Goal: Task Accomplishment & Management: Manage account settings

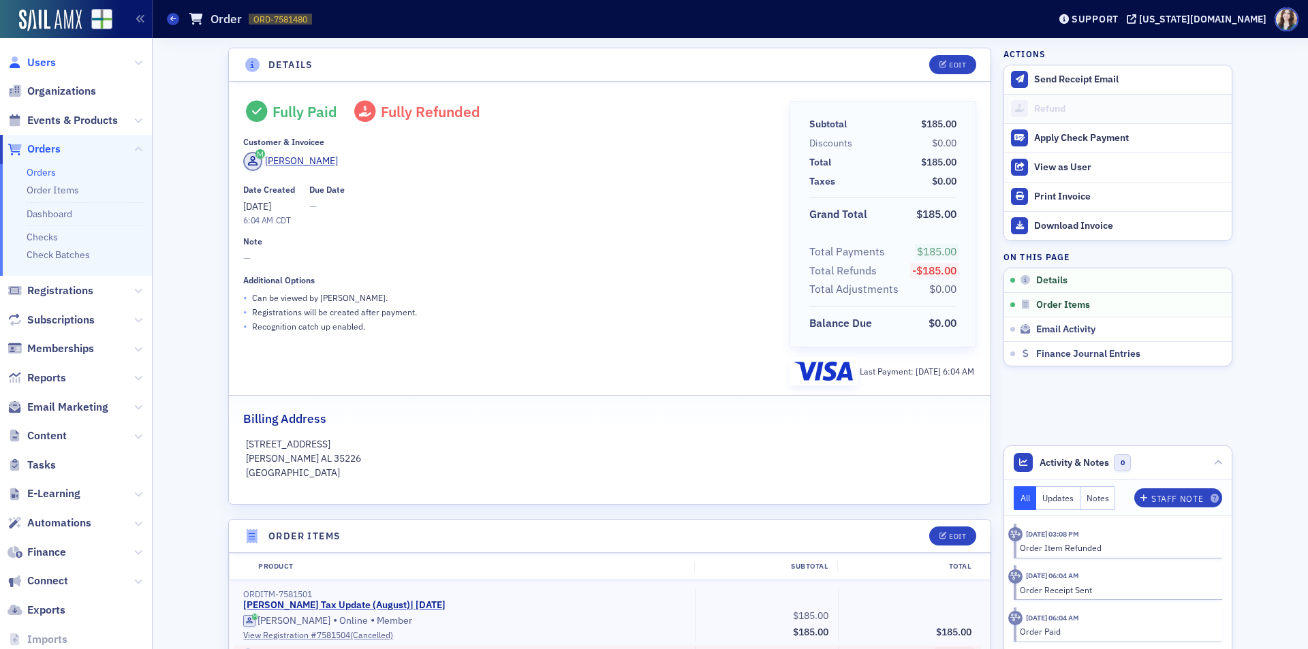
click at [44, 65] on span "Users" at bounding box center [41, 62] width 29 height 15
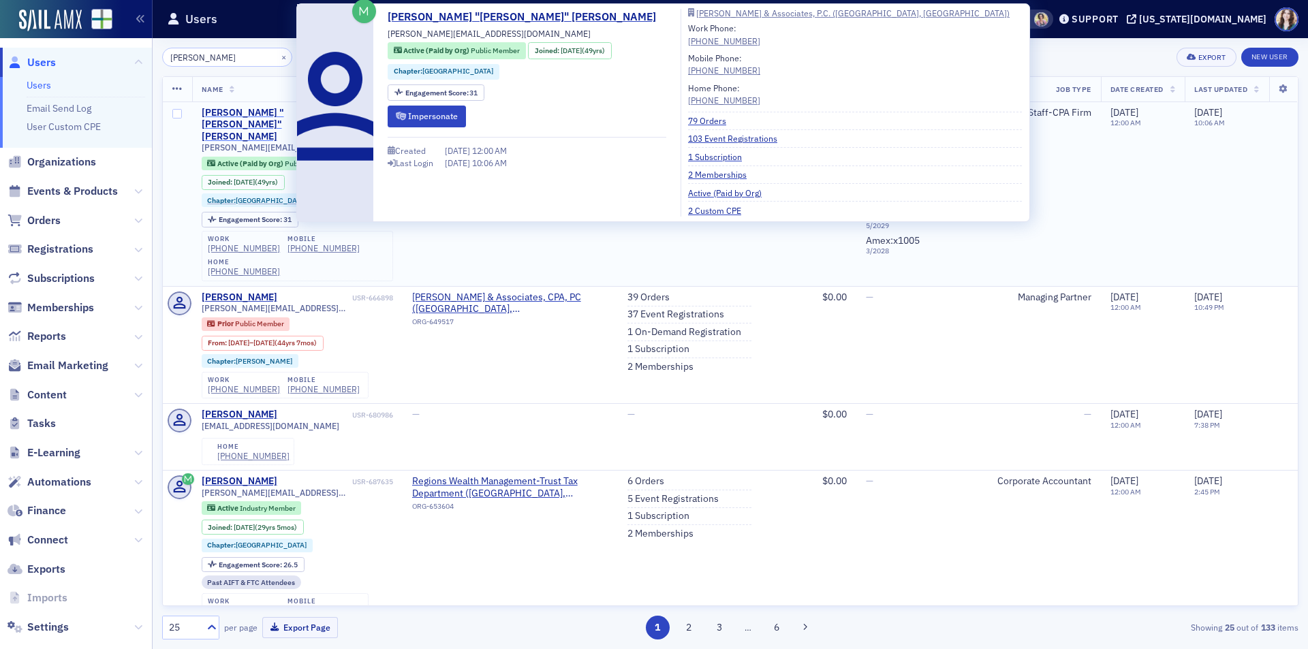
type input "frank tobin"
click at [272, 108] on div "Francis "Frank" Tobin" at bounding box center [276, 125] width 148 height 36
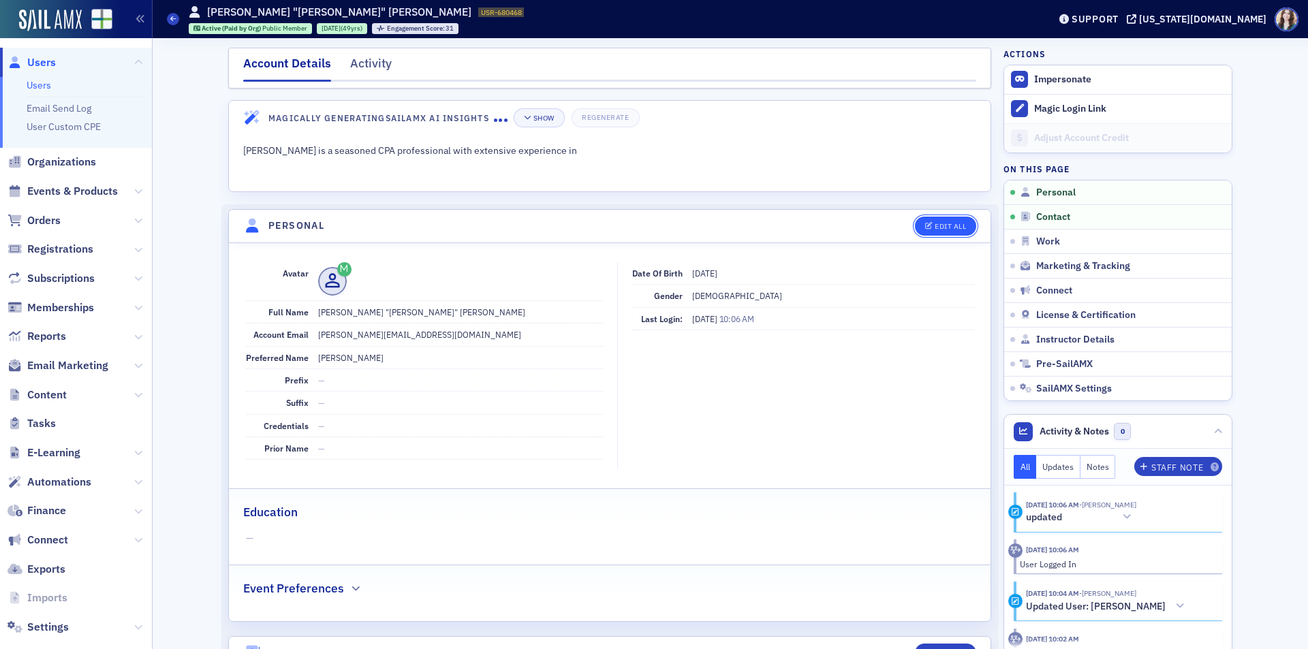
click at [962, 224] on button "Edit All" at bounding box center [945, 226] width 61 height 19
select select "US"
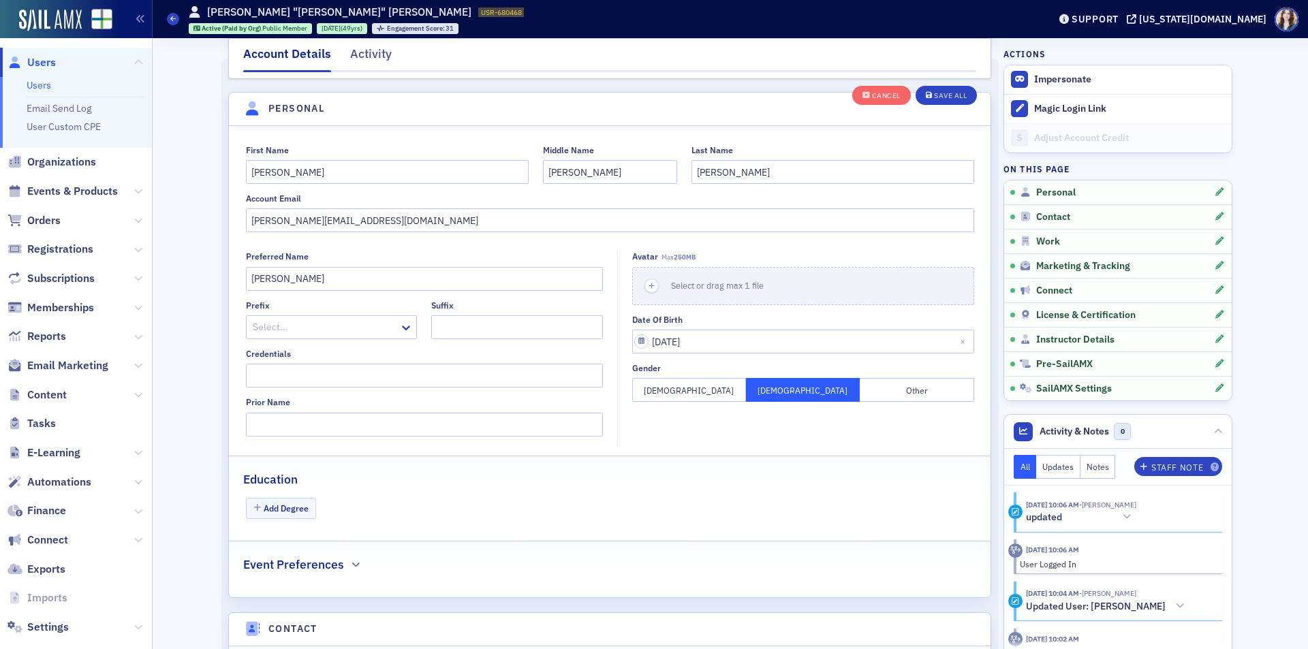
scroll to position [159, 0]
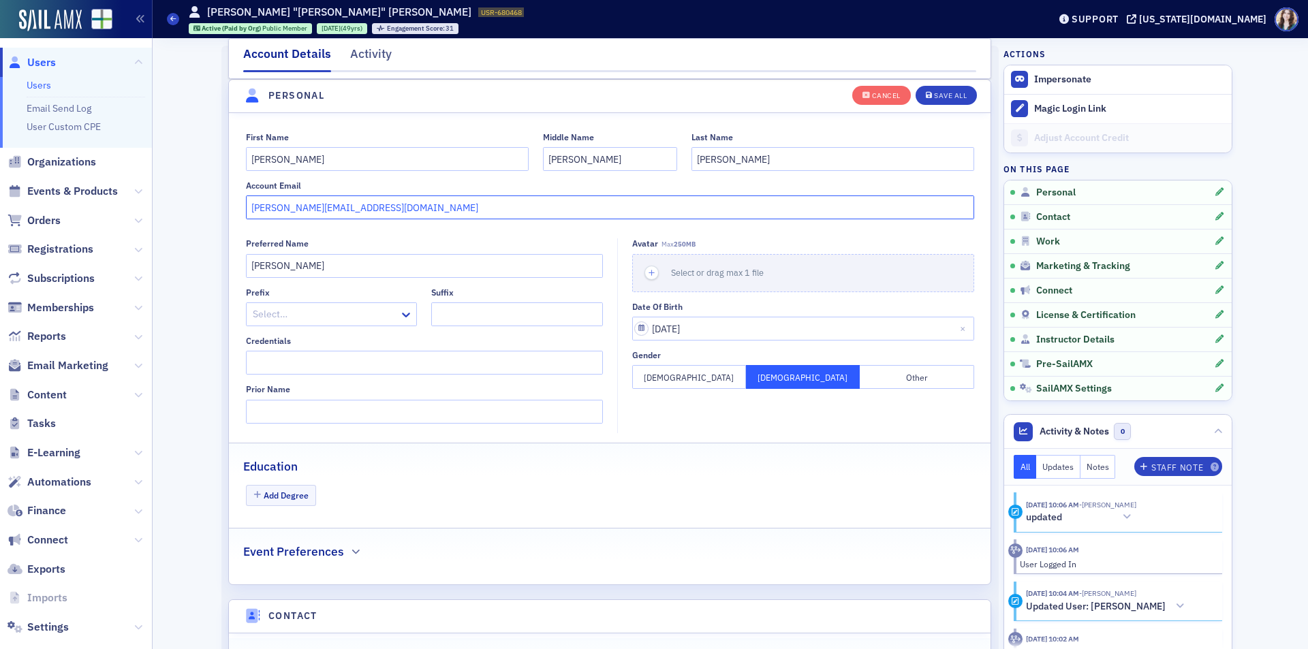
drag, startPoint x: 445, startPoint y: 205, endPoint x: 270, endPoint y: 223, distance: 176.0
click at [270, 223] on fieldset "First Name Francis Middle Name William Last Name Tobin Account Email frank@snow…" at bounding box center [609, 174] width 761 height 112
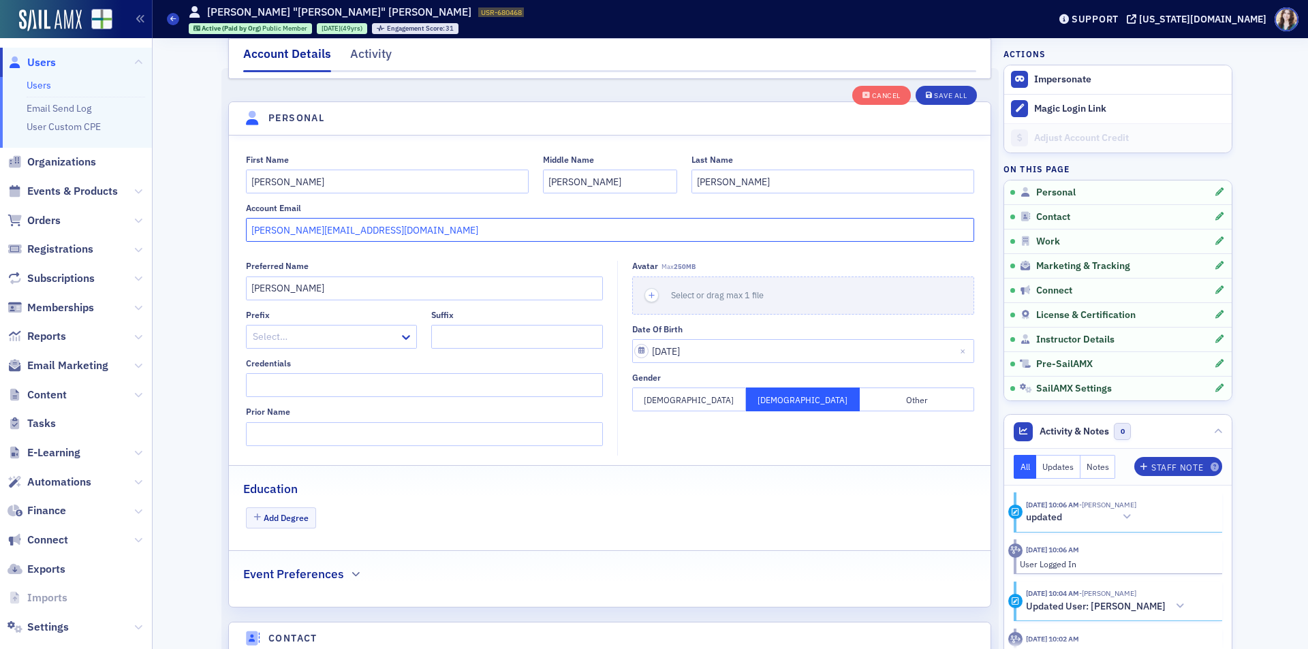
scroll to position [124, 0]
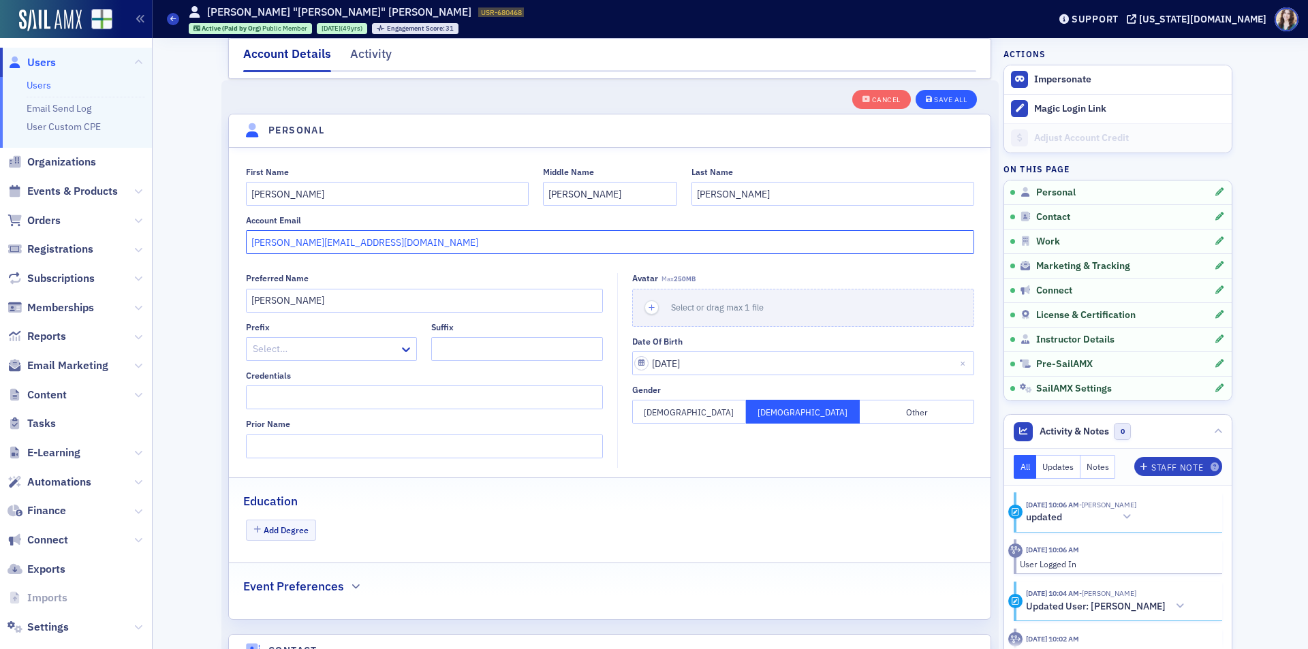
type input "frank_tobin@bellsouth.net"
click at [964, 93] on button "Save All" at bounding box center [945, 99] width 61 height 19
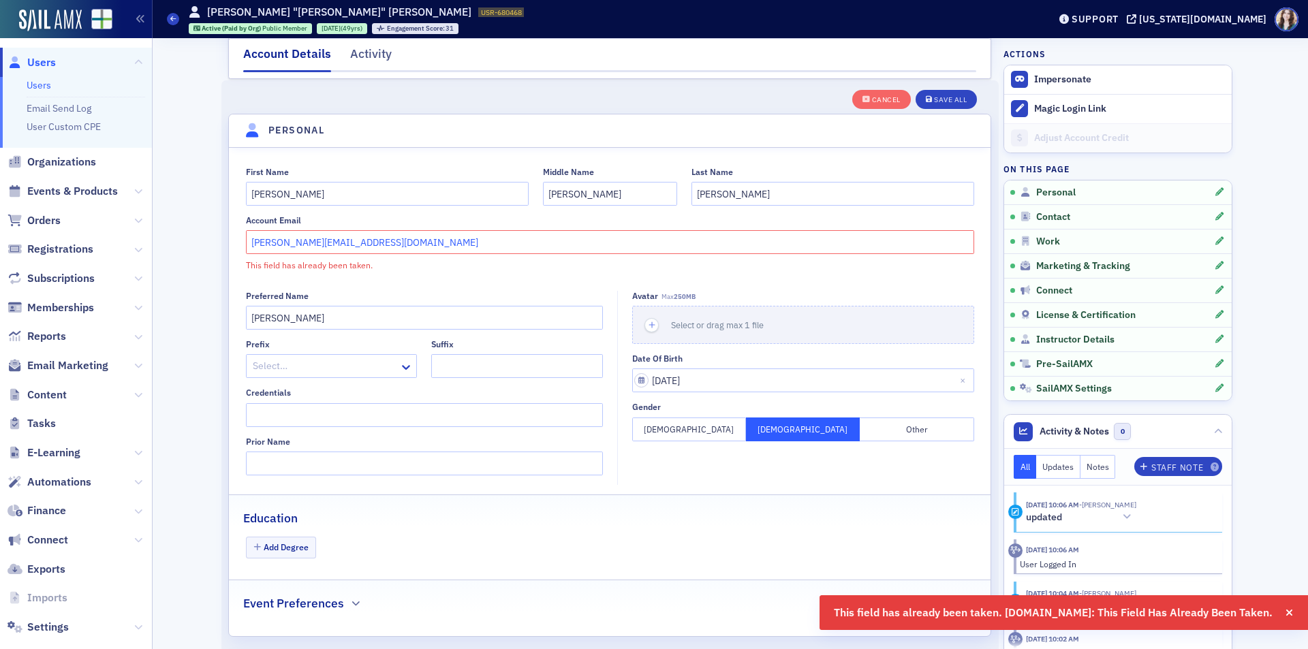
drag, startPoint x: 444, startPoint y: 250, endPoint x: 204, endPoint y: 250, distance: 240.4
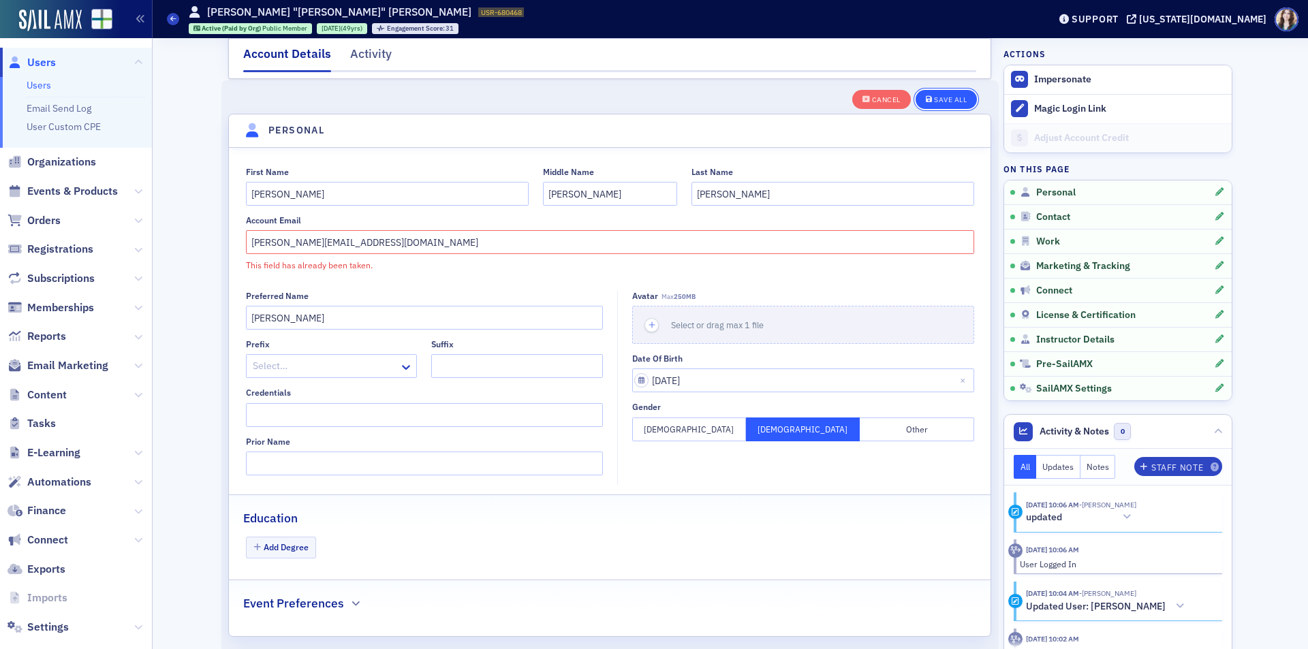
click at [954, 99] on div "Save All" at bounding box center [950, 99] width 33 height 7
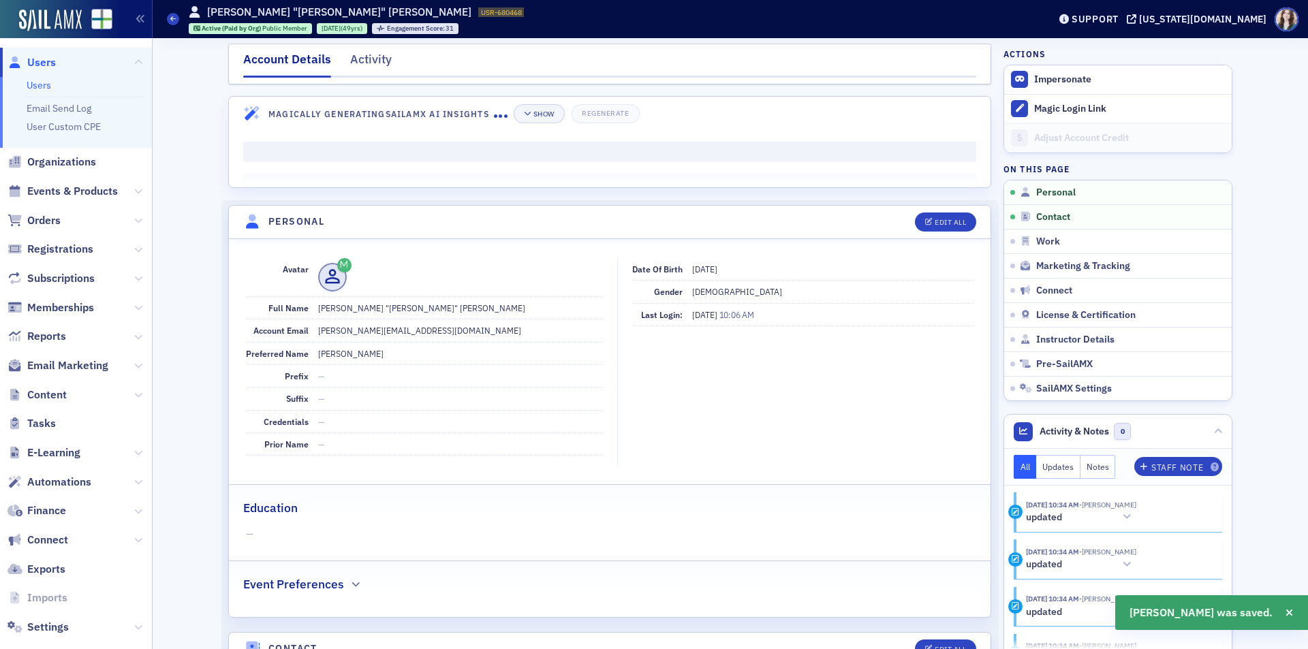
scroll to position [0, 0]
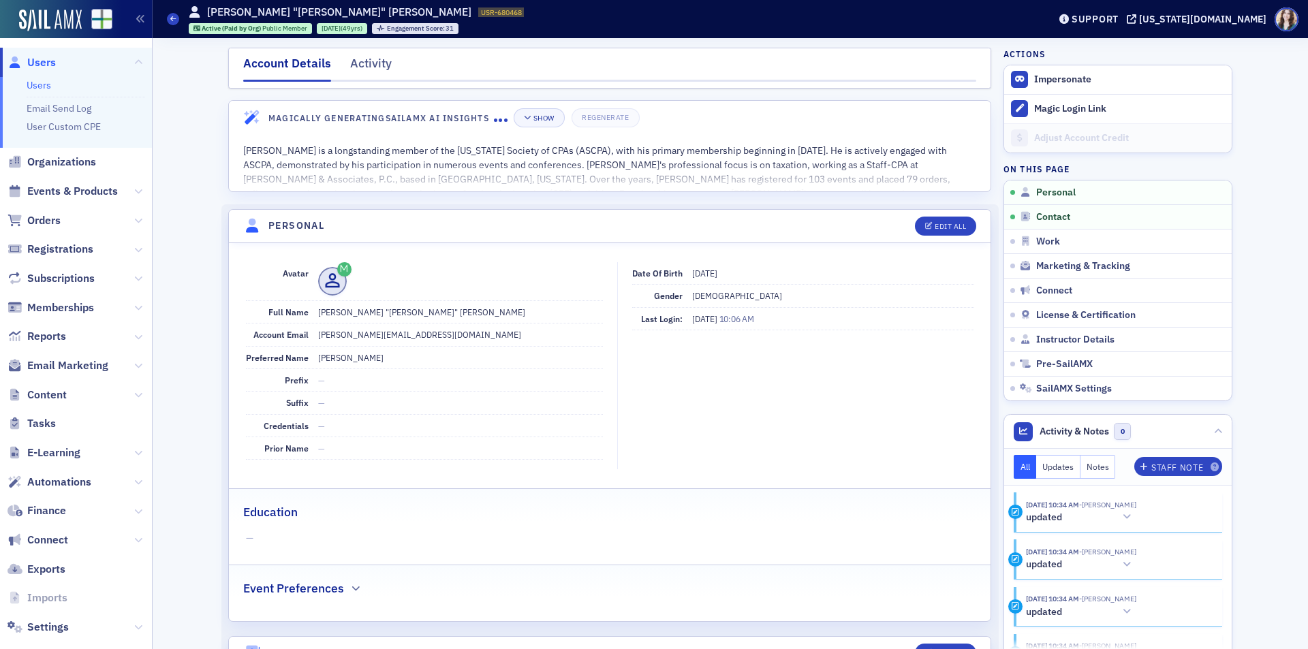
click at [975, 220] on header "Personal Edit All" at bounding box center [609, 226] width 761 height 33
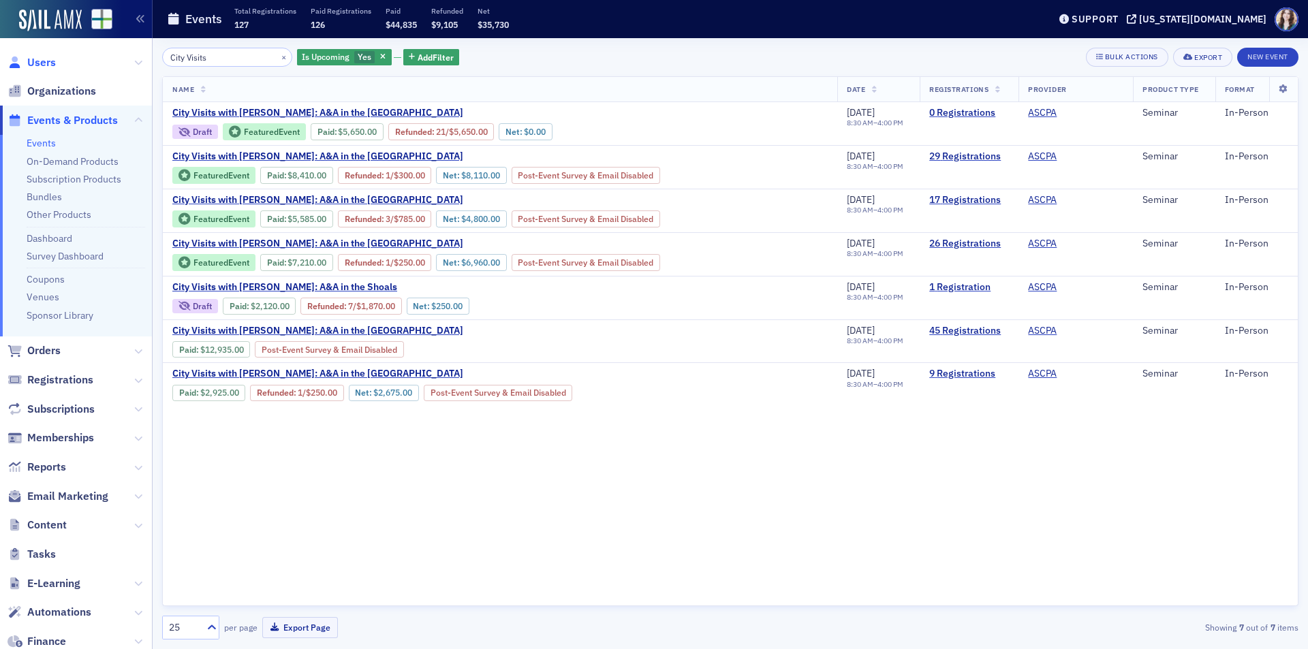
click at [41, 60] on span "Users" at bounding box center [41, 62] width 29 height 15
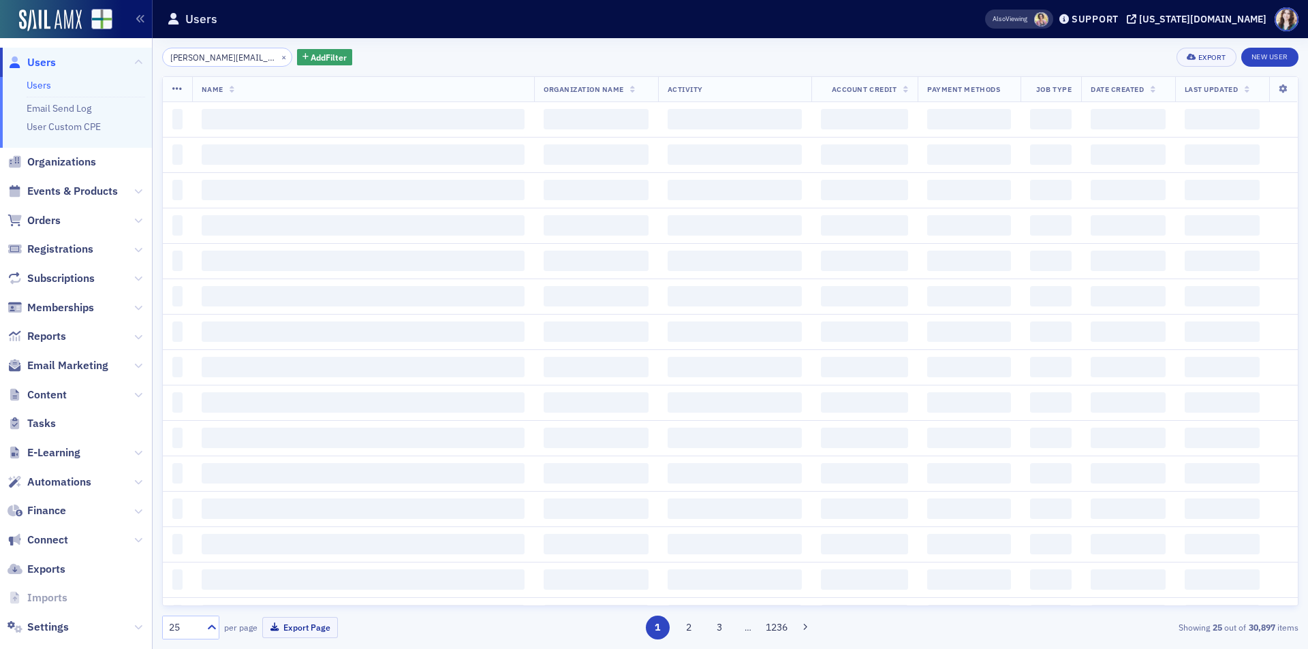
scroll to position [0, 9]
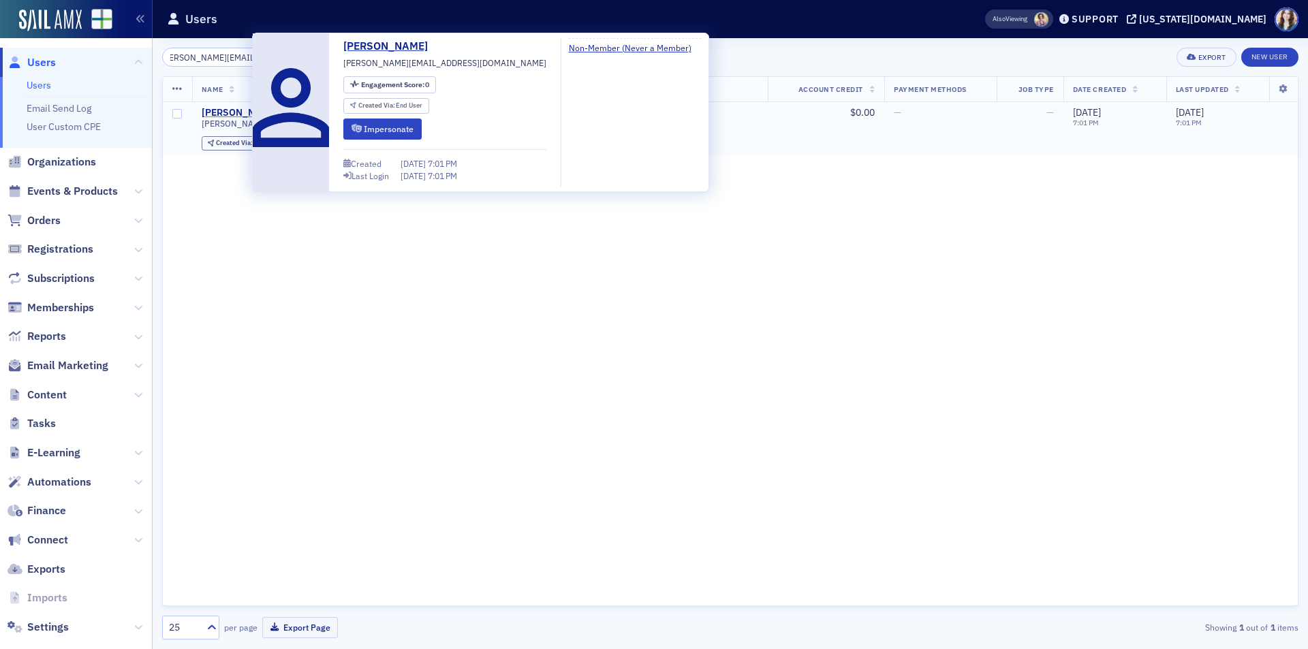
type input "frank_tobin@bellsouth.net"
click at [230, 111] on div "frank_tobin" at bounding box center [240, 113] width 76 height 12
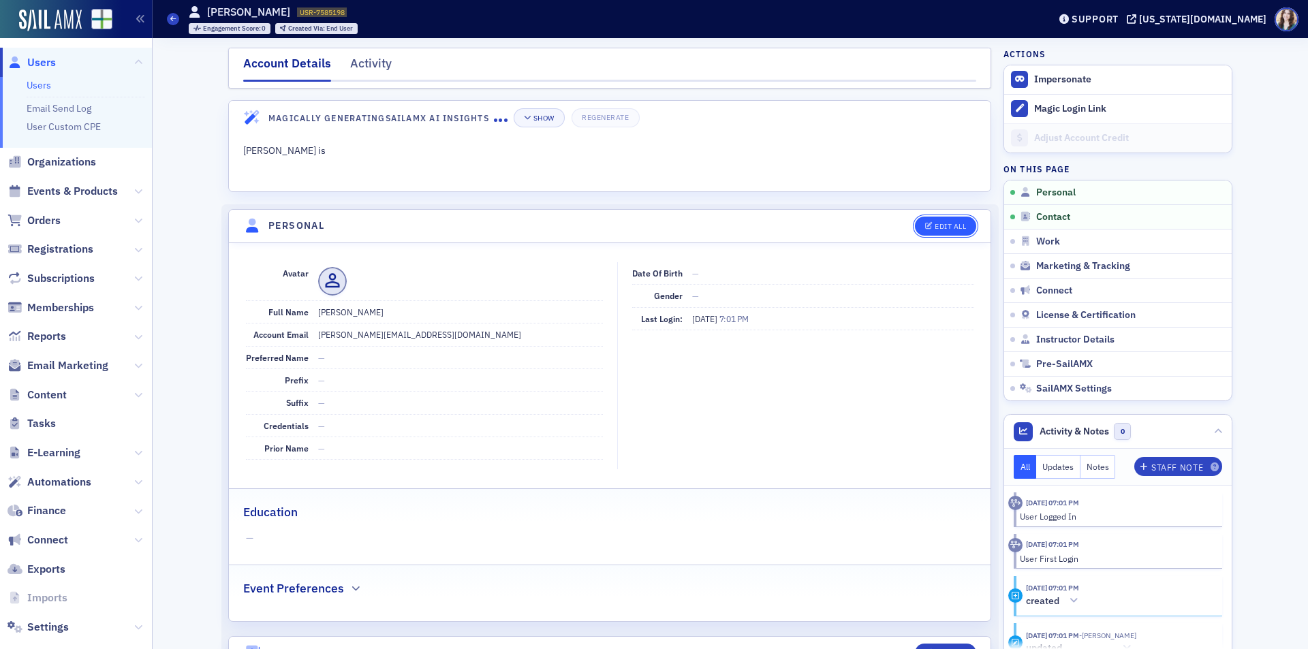
click at [926, 219] on button "Edit All" at bounding box center [945, 226] width 61 height 19
select select "US"
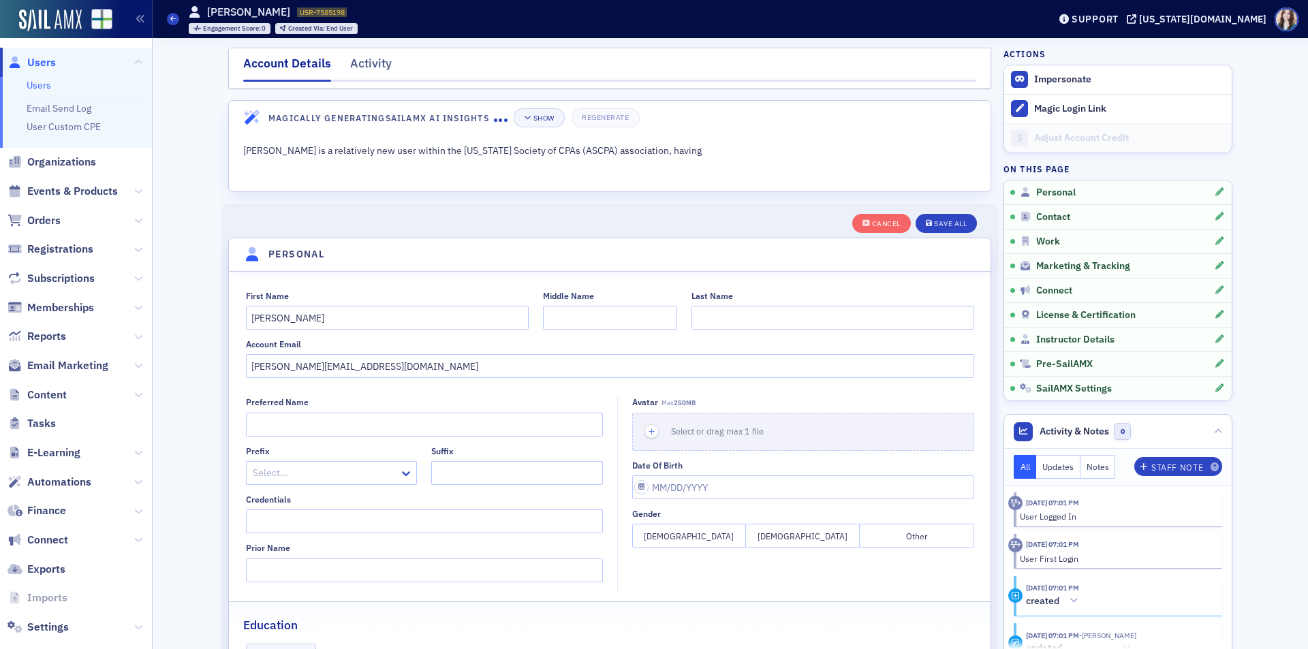
scroll to position [159, 0]
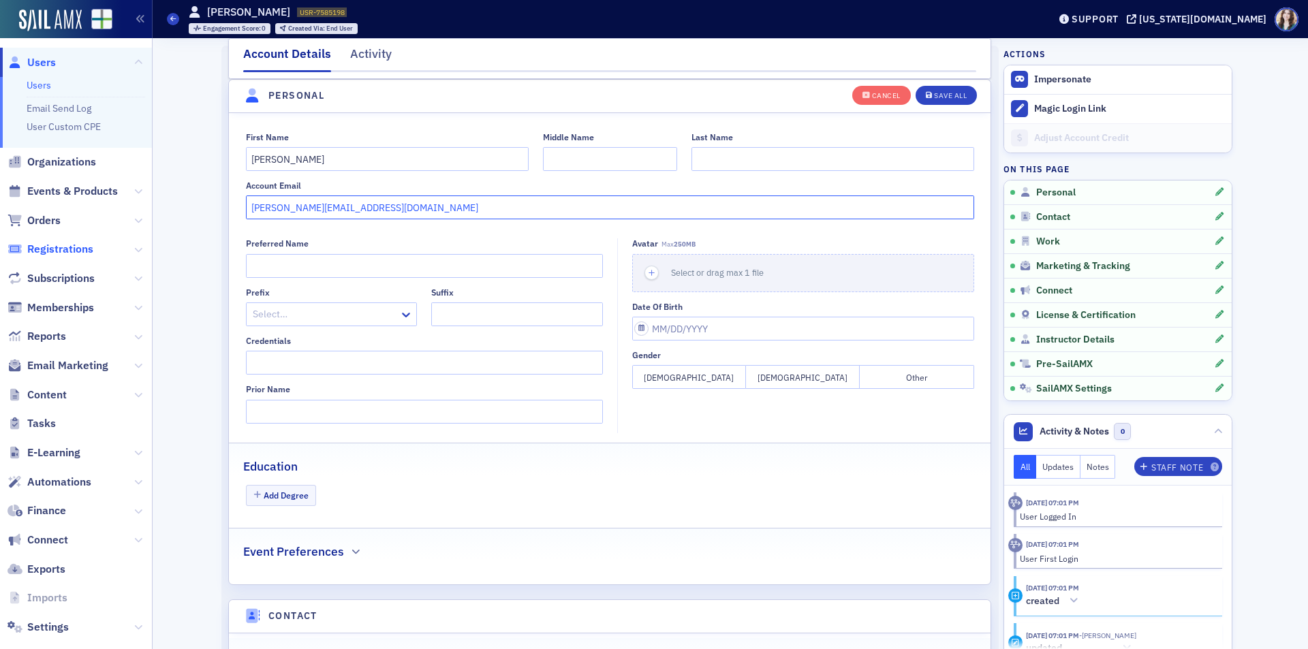
drag, startPoint x: 399, startPoint y: 208, endPoint x: 91, endPoint y: 242, distance: 310.3
click at [91, 242] on div "Users Users Email Send Log User Custom CPE Organizations Events & Products Orde…" at bounding box center [654, 324] width 1308 height 649
click at [960, 87] on button "Save All" at bounding box center [945, 94] width 61 height 19
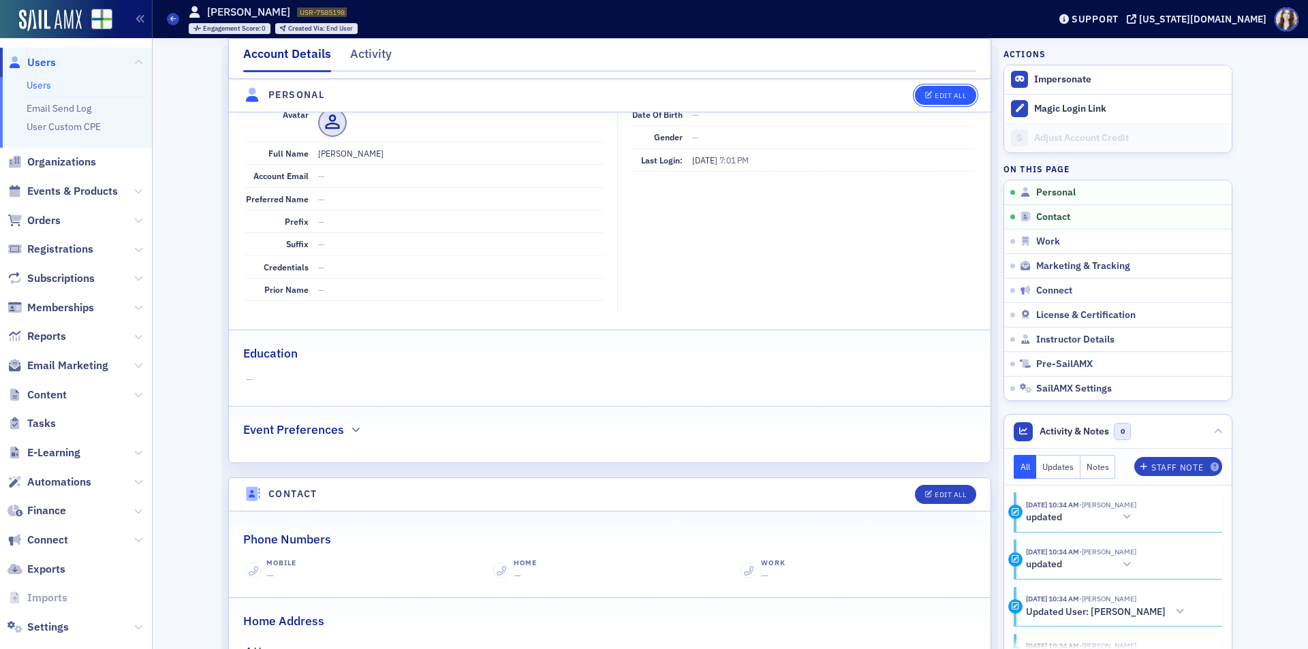
click at [963, 95] on button "Edit All" at bounding box center [945, 95] width 61 height 19
select select "US"
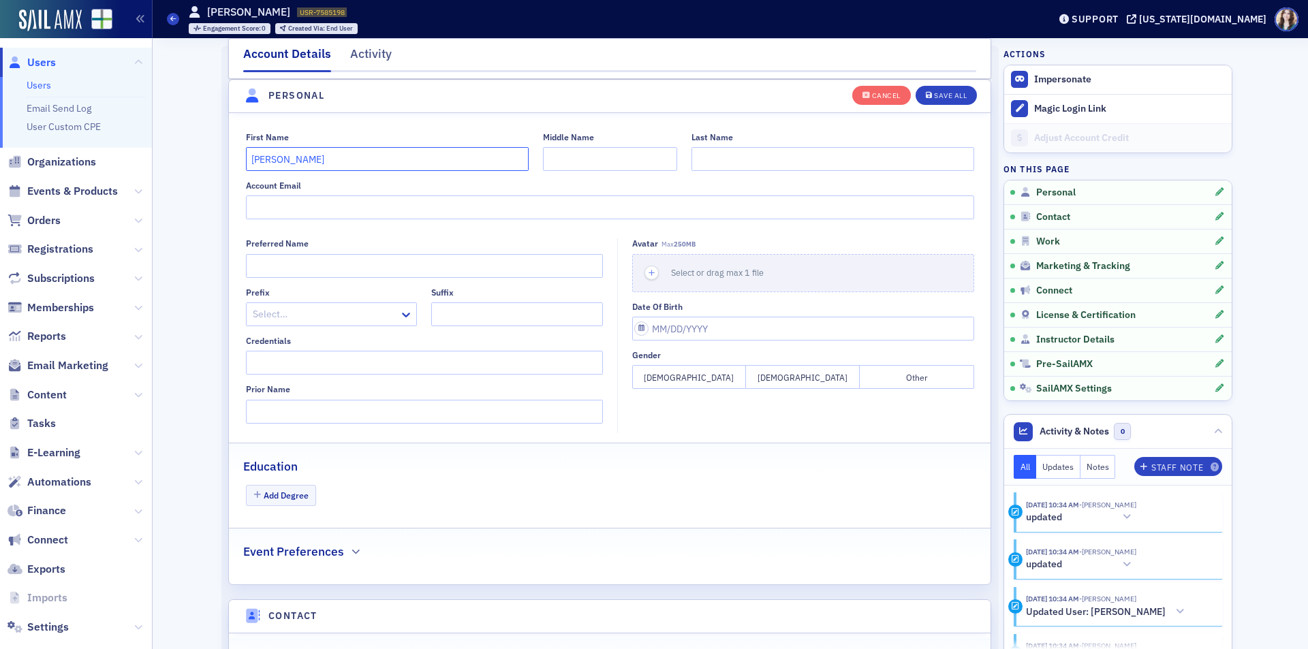
drag, startPoint x: 334, startPoint y: 168, endPoint x: 219, endPoint y: 168, distance: 115.8
click at [947, 99] on div "Save All" at bounding box center [950, 95] width 33 height 7
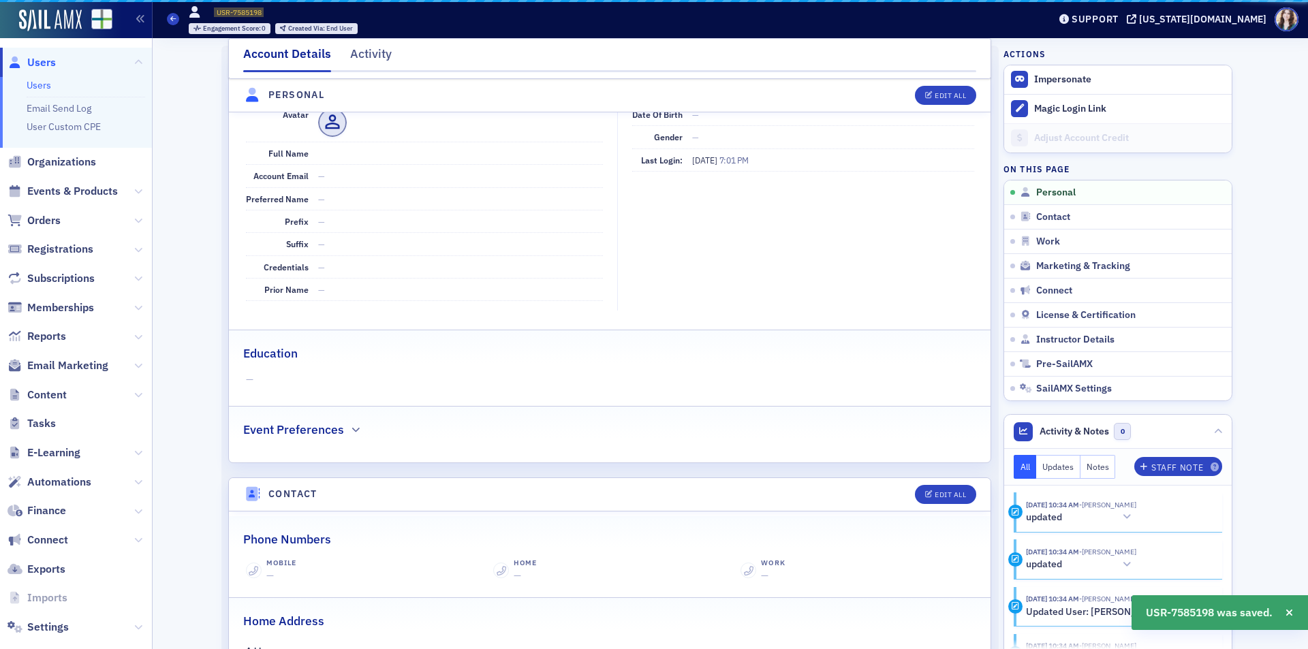
scroll to position [0, 0]
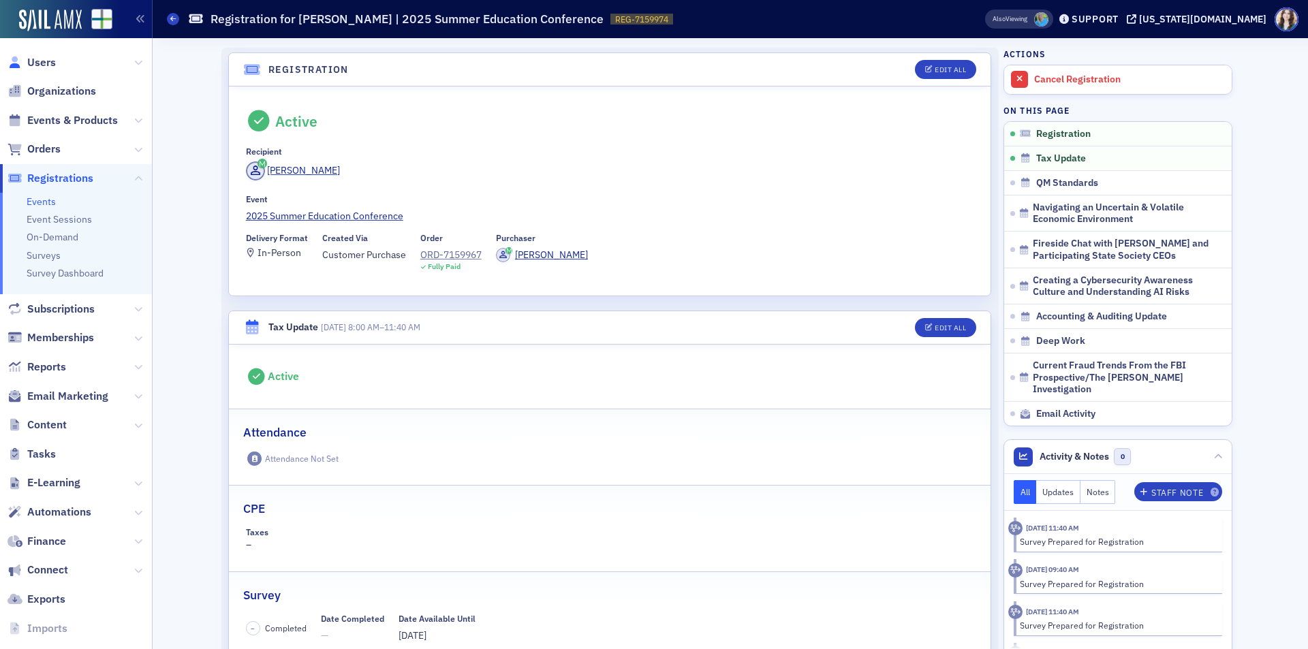
click at [25, 59] on link "Users" at bounding box center [31, 62] width 48 height 15
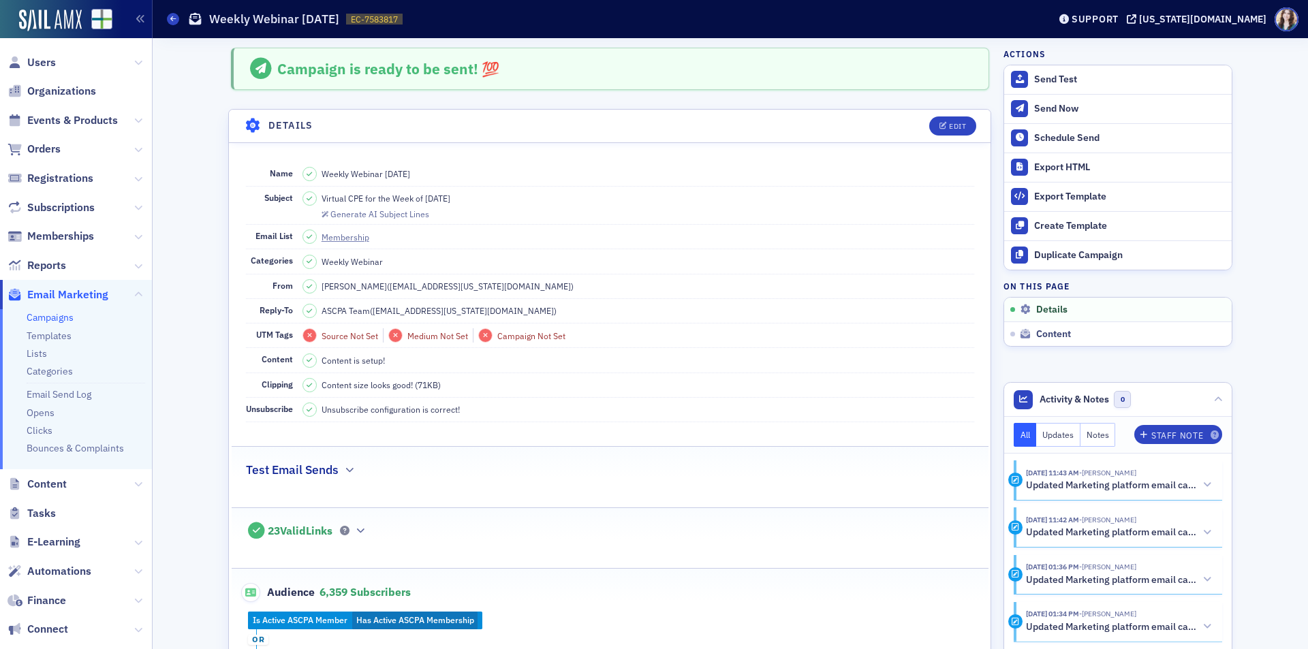
click at [74, 295] on span "Email Marketing" at bounding box center [67, 294] width 81 height 15
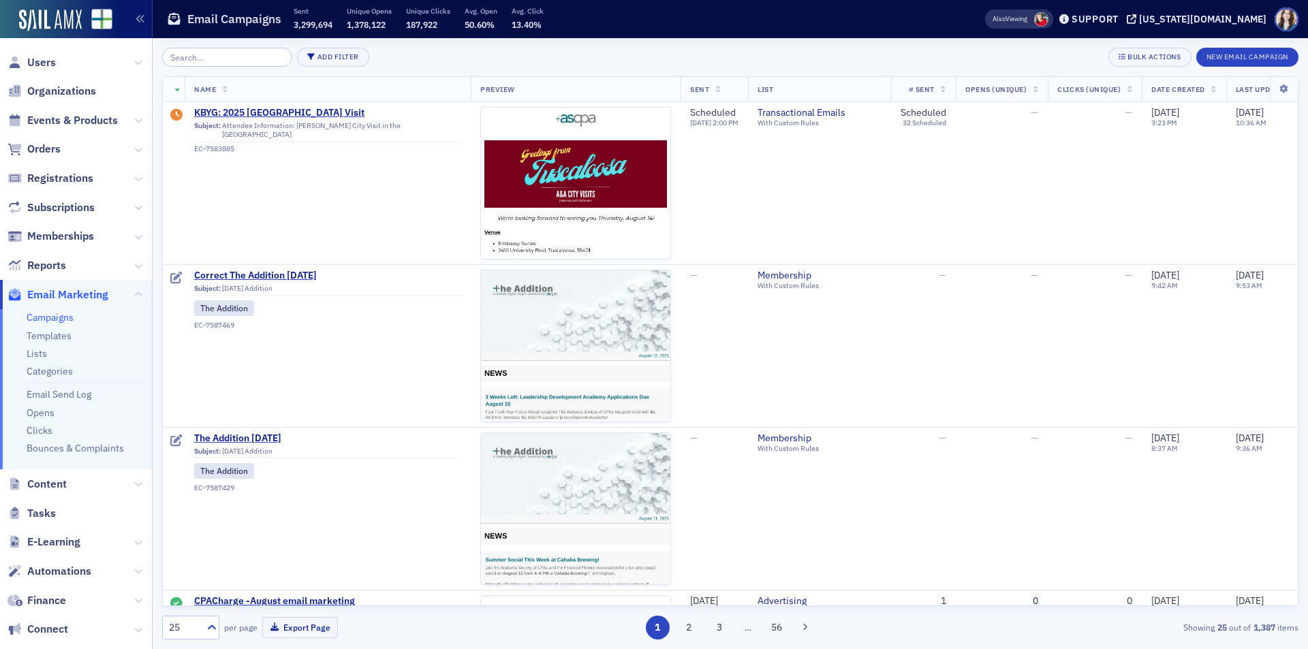
click at [628, 47] on div "Add Filter Bulk Actions New Email Campaign Name Preview Sent List # Sent Opens …" at bounding box center [730, 343] width 1136 height 611
click at [480, 69] on div "Add Filter Bulk Actions New Email Campaign Name Preview Sent List # Sent Opens …" at bounding box center [730, 344] width 1136 height 592
click at [185, 59] on input "search" at bounding box center [227, 57] width 130 height 19
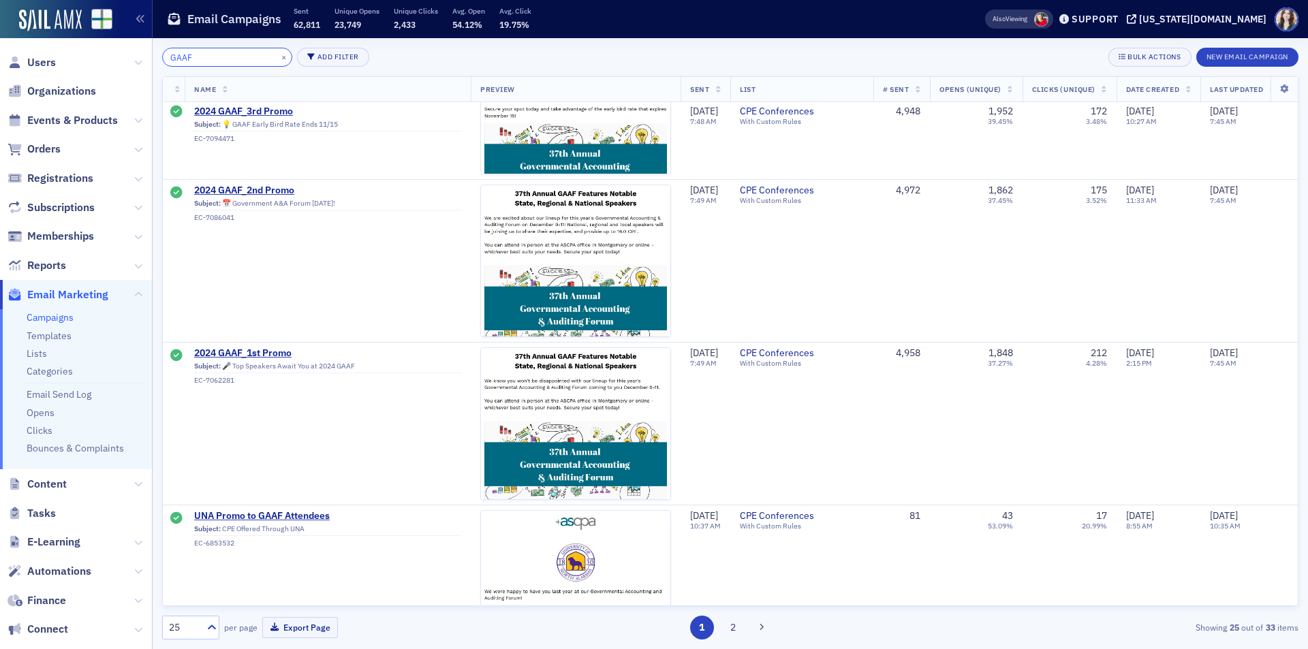
scroll to position [1567, 0]
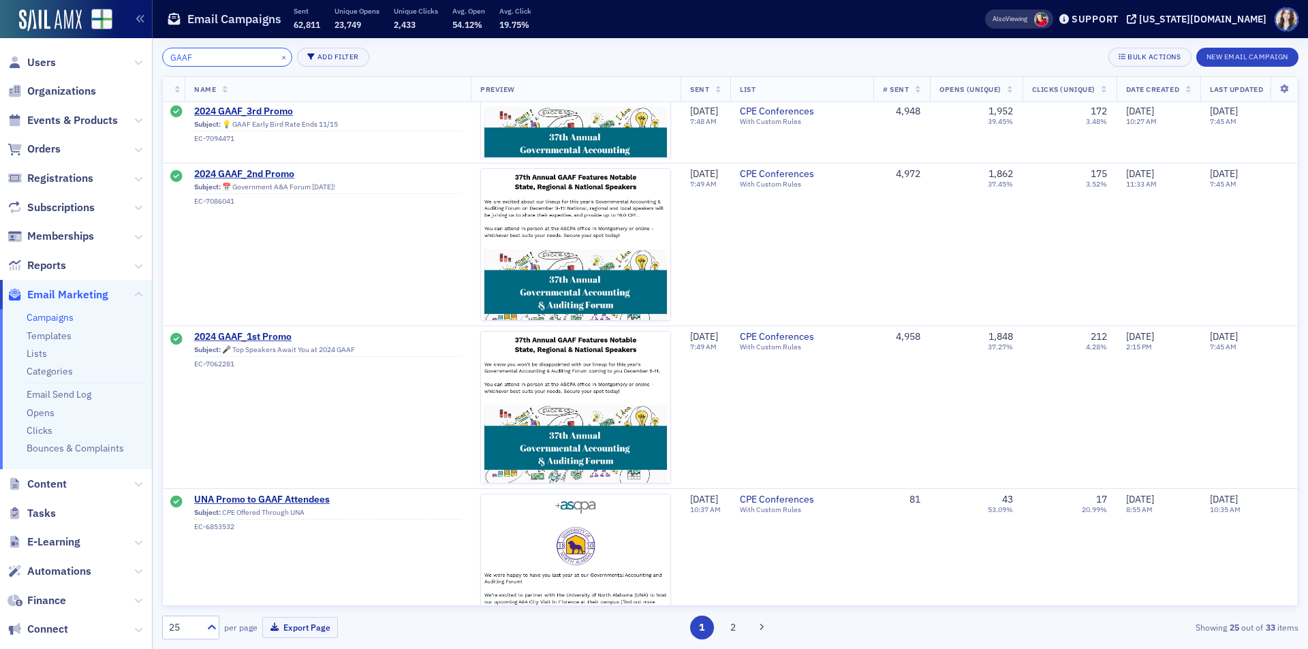
type input "GAAF"
click at [270, 336] on span "2024 GAAF_1st Promo" at bounding box center [327, 337] width 267 height 12
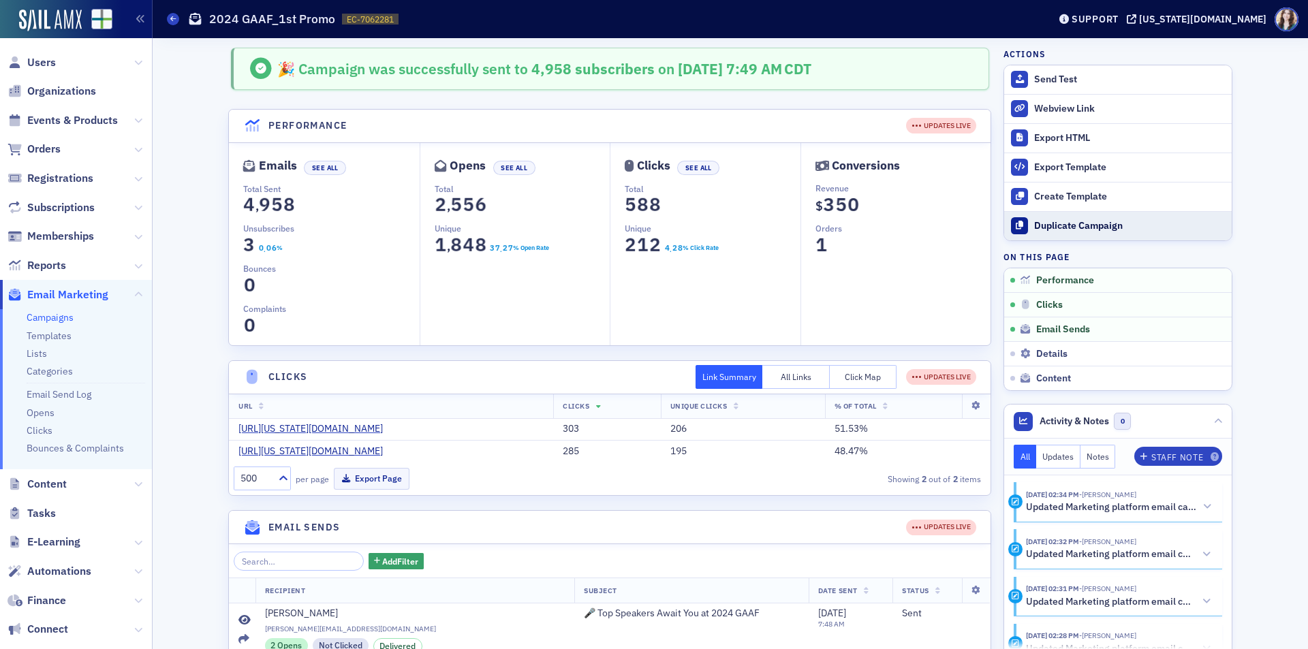
click at [1105, 230] on div "Duplicate Campaign" at bounding box center [1129, 226] width 191 height 12
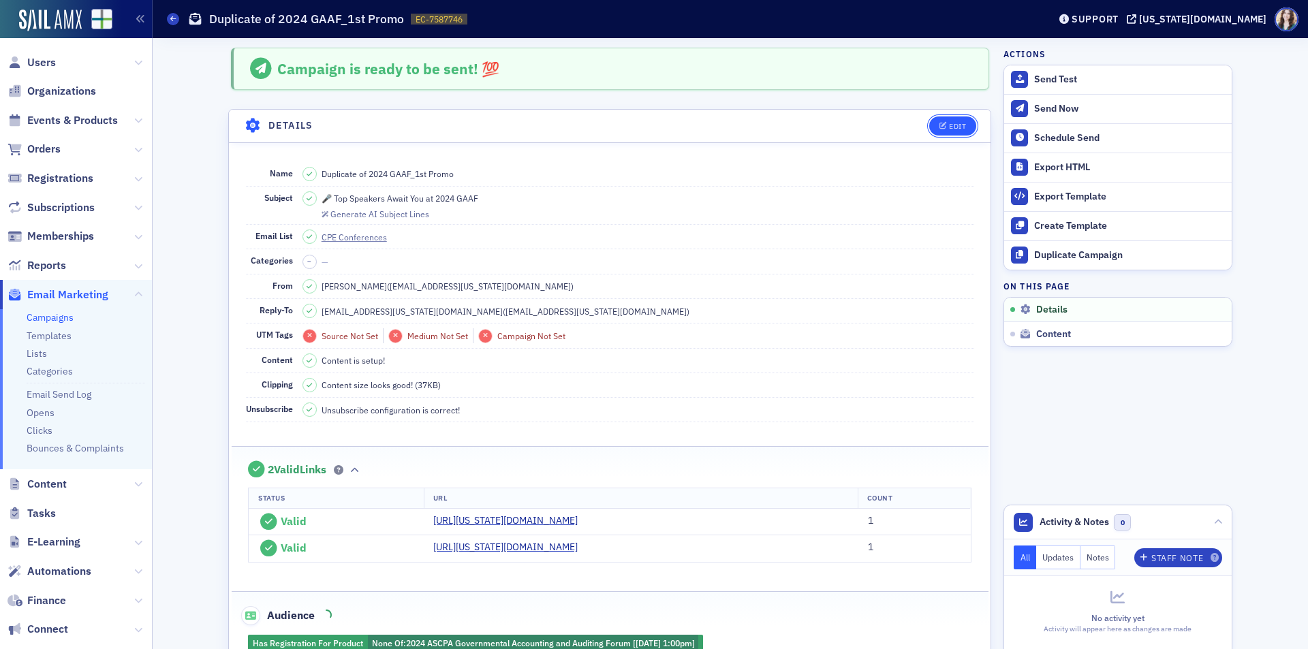
click at [947, 119] on button "Edit" at bounding box center [952, 125] width 47 height 19
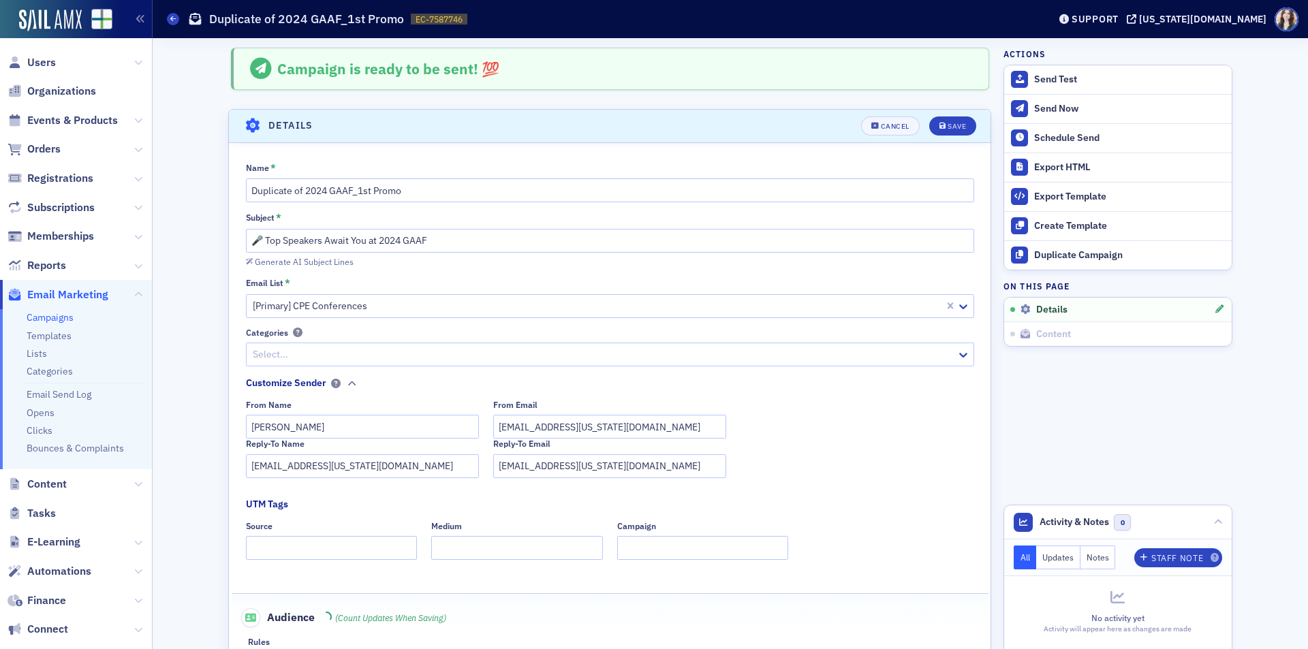
scroll to position [64, 0]
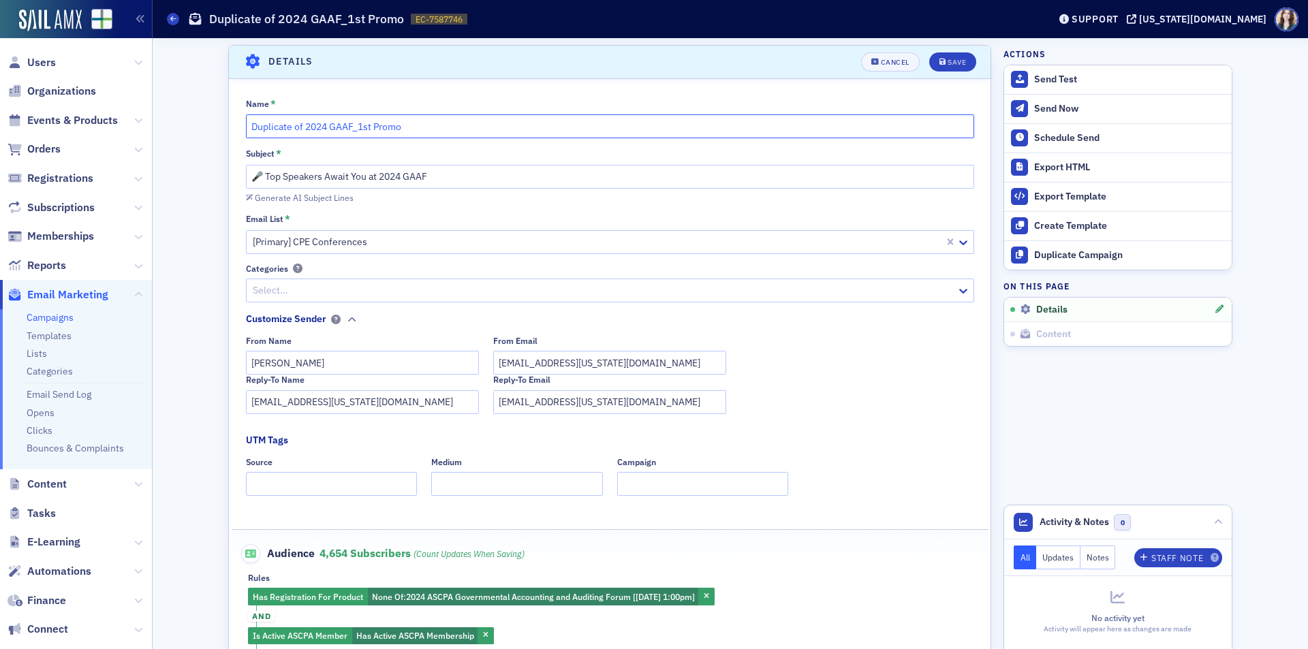
drag, startPoint x: 325, startPoint y: 128, endPoint x: 206, endPoint y: 125, distance: 119.2
type input "2025 GAAF_1st Promo"
click at [398, 180] on input "🎤 Top Speakers Await You at 2024 GAAF" at bounding box center [610, 177] width 728 height 24
type input "🎤 Top Speakers Await You at 2025 GAAF"
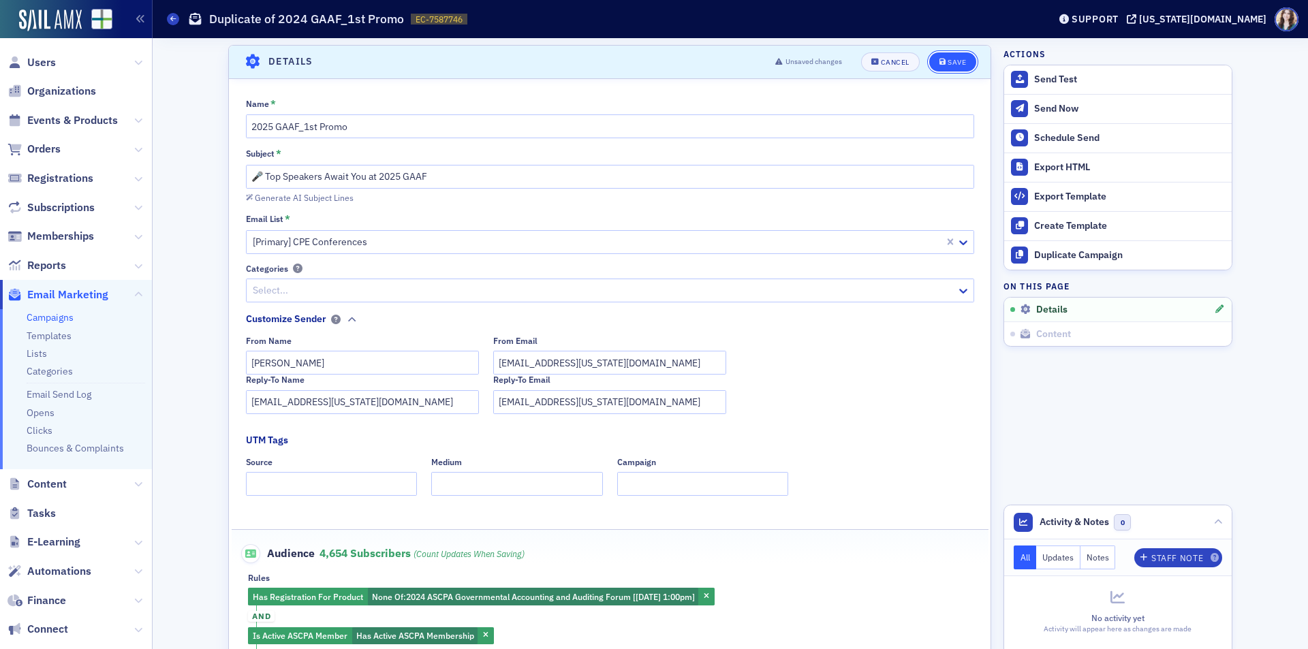
click at [946, 55] on button "Save" at bounding box center [952, 61] width 47 height 19
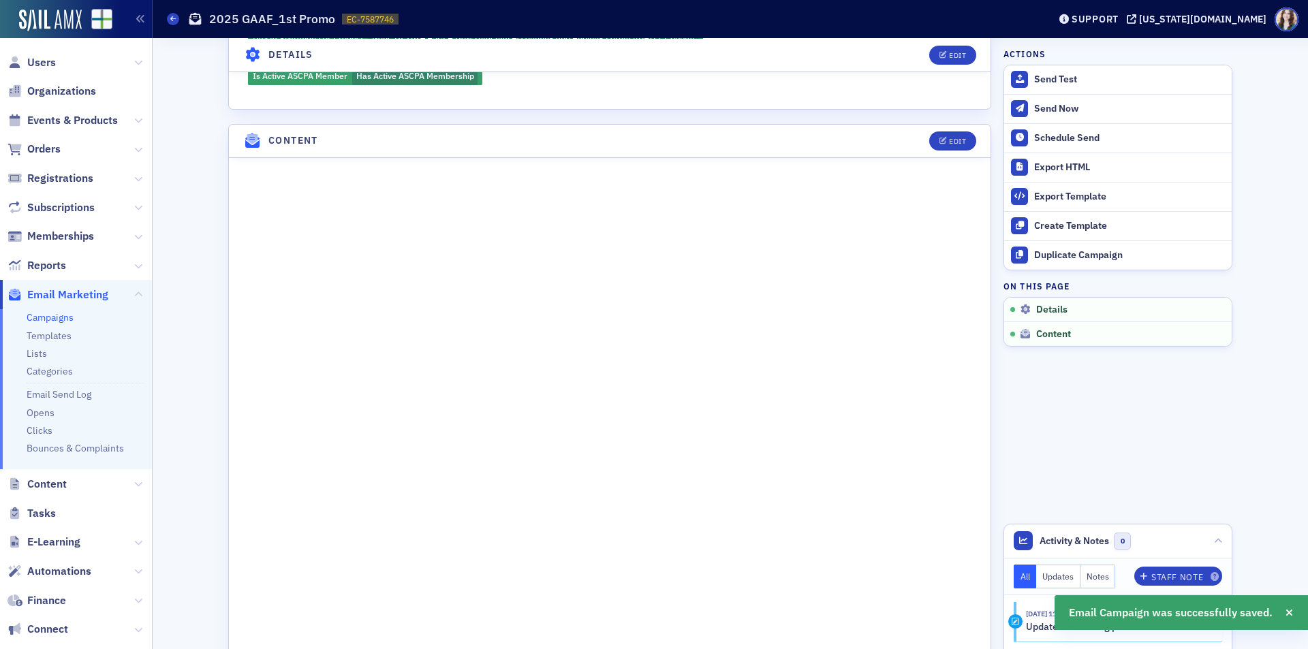
scroll to position [609, 0]
click at [949, 142] on div "Edit" at bounding box center [957, 138] width 17 height 7
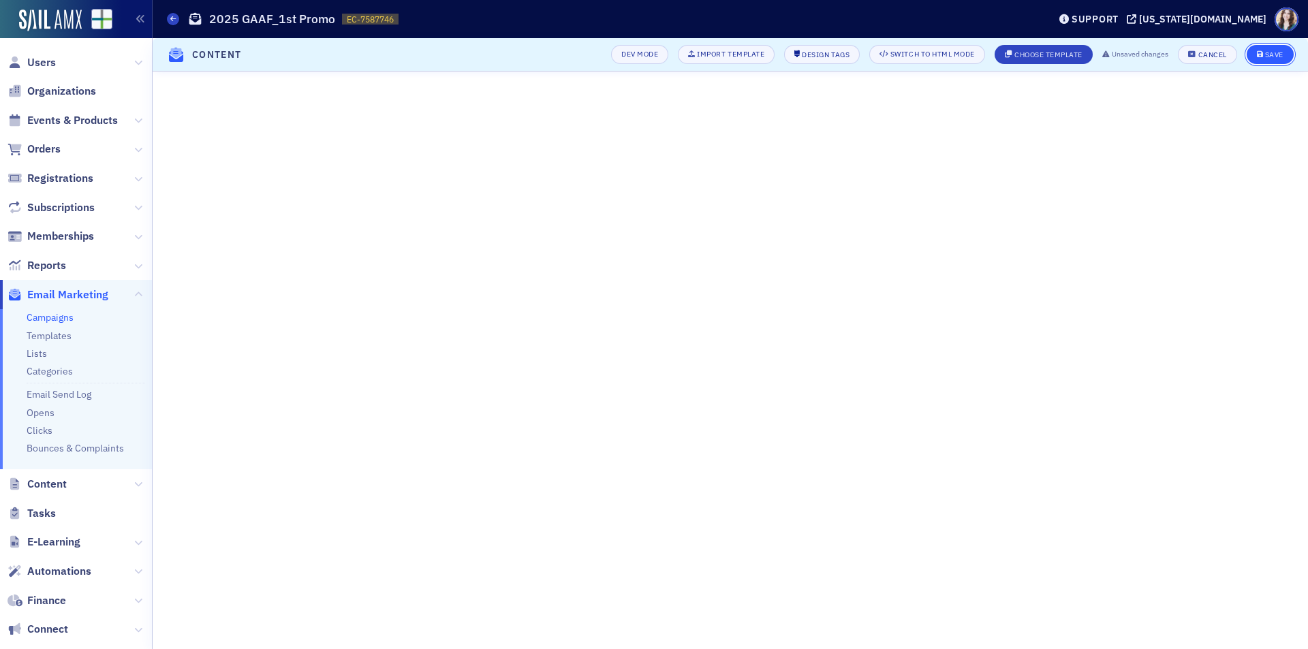
click at [1283, 54] on div "Save" at bounding box center [1274, 54] width 18 height 7
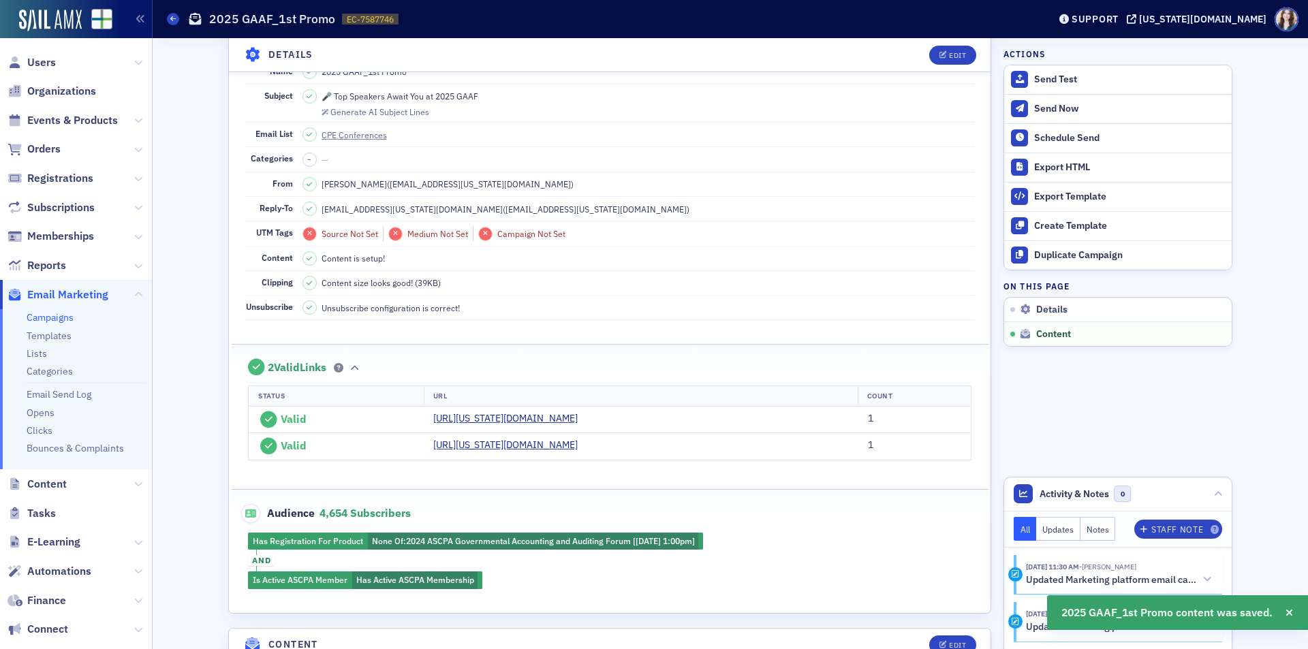
scroll to position [697, 0]
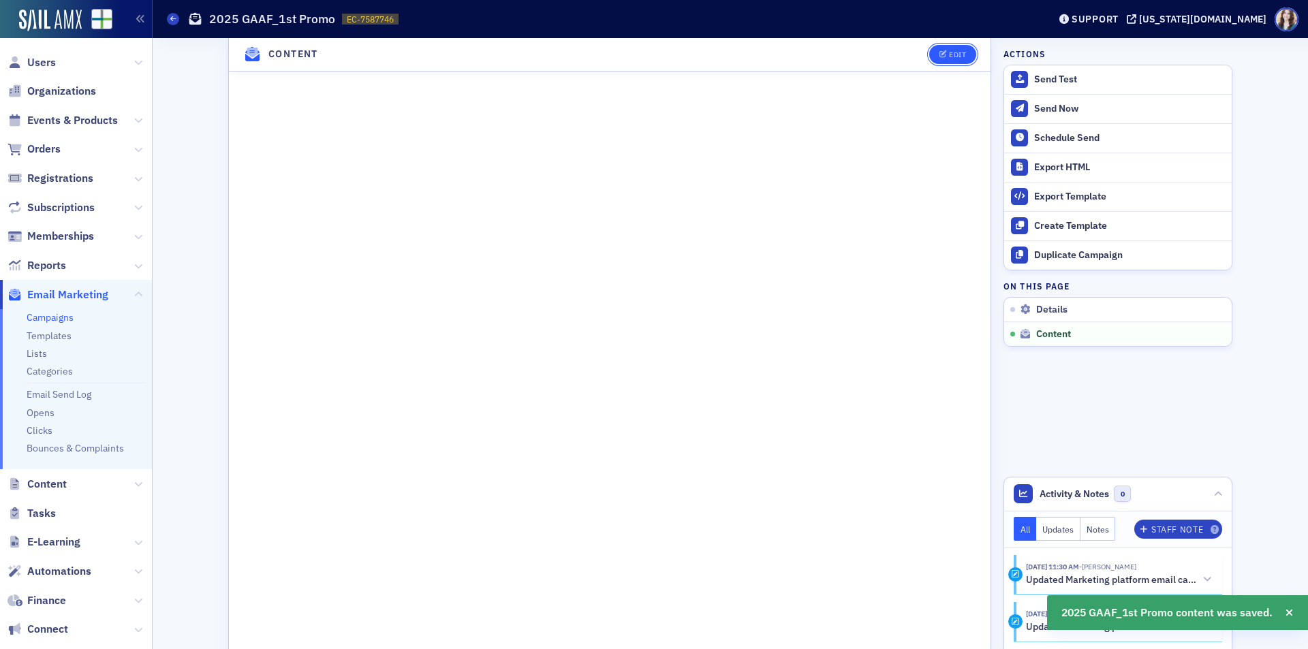
click at [959, 59] on div "Edit" at bounding box center [957, 54] width 17 height 7
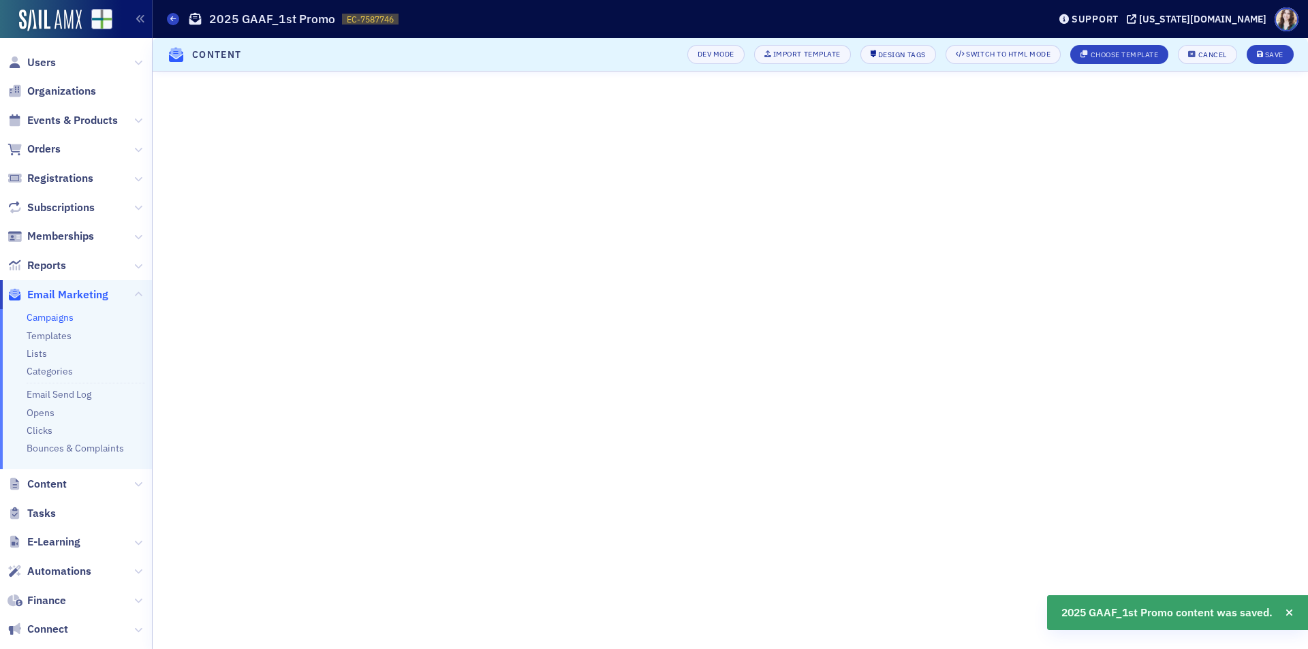
scroll to position [102, 0]
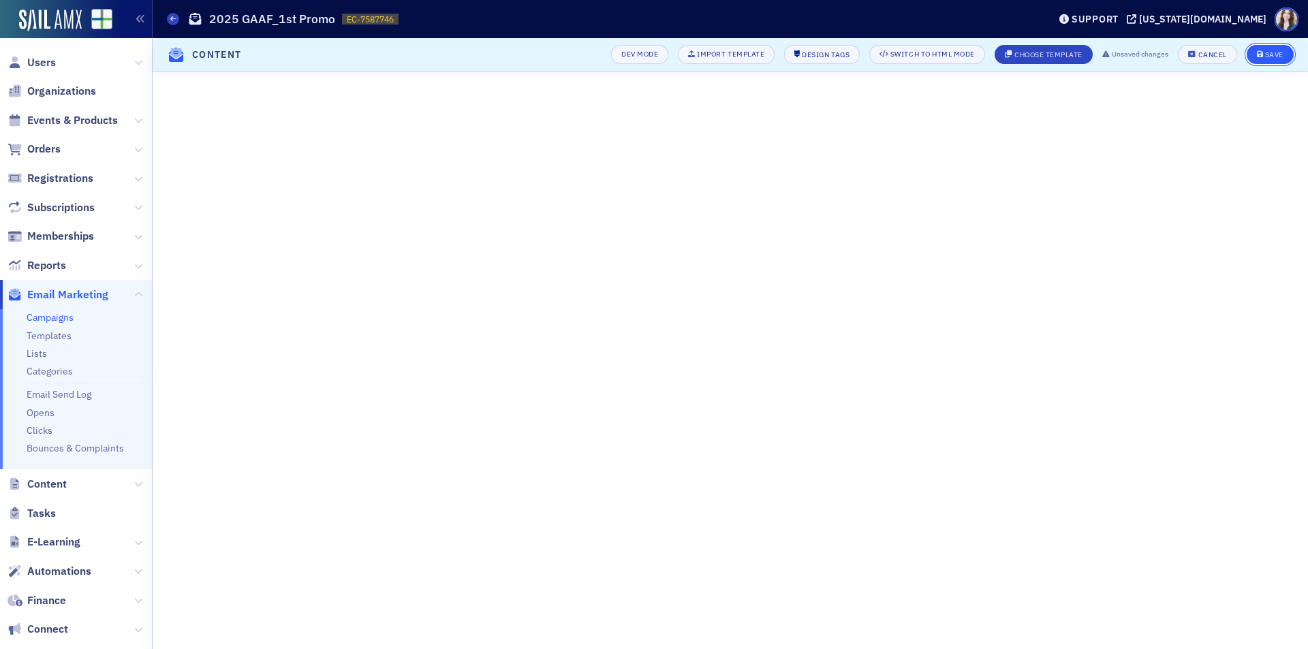
click at [1283, 50] on button "Save" at bounding box center [1269, 54] width 47 height 19
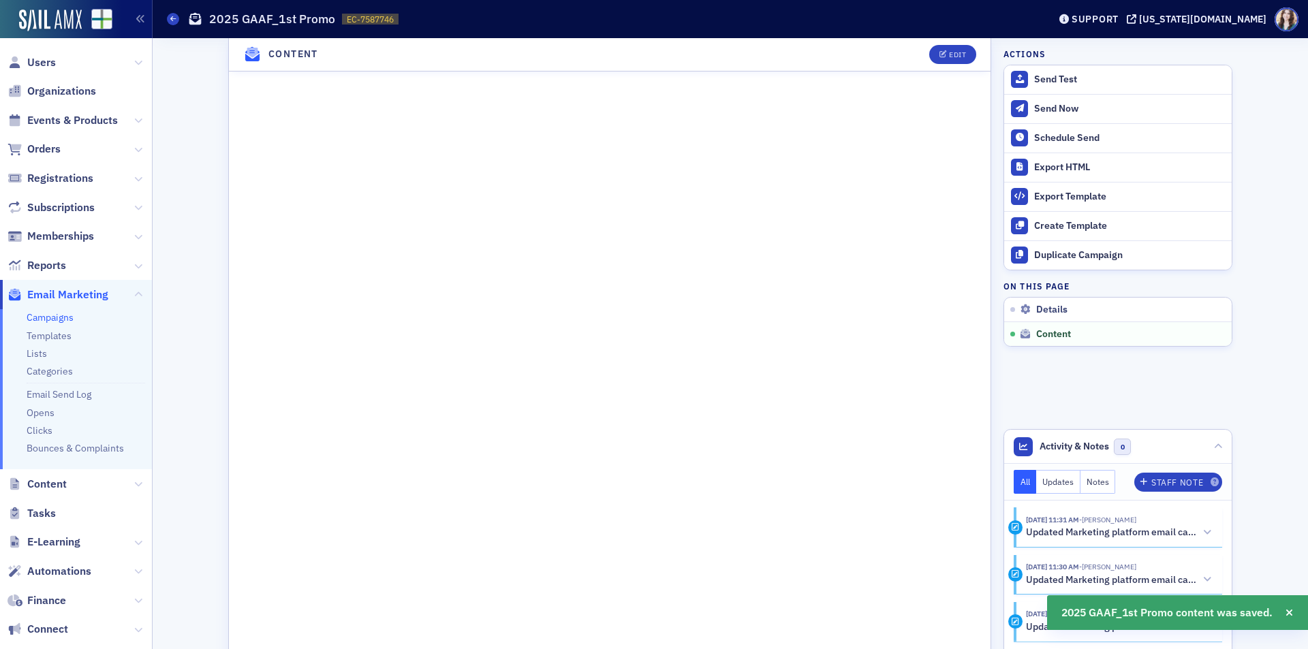
scroll to position [697, 0]
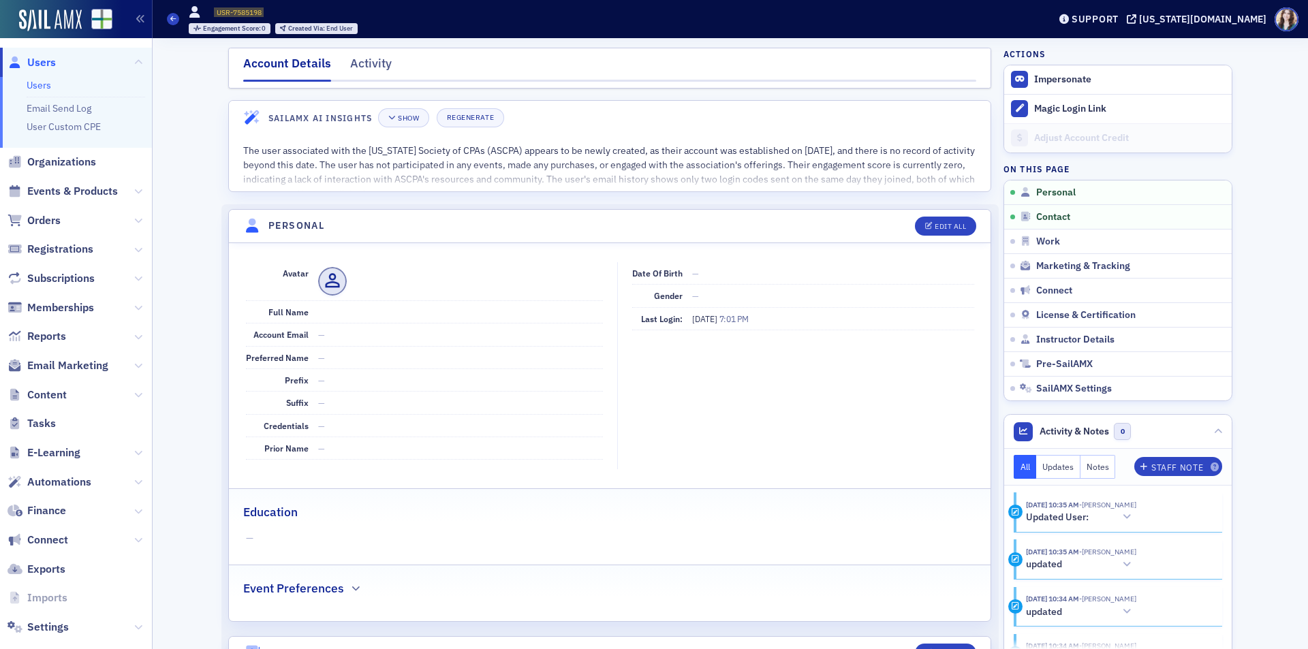
click at [362, 22] on div "Users USR-7585198 7585198 Engagement Score : 0 Created Via : End User" at bounding box center [597, 19] width 861 height 40
